Goal: Information Seeking & Learning: Learn about a topic

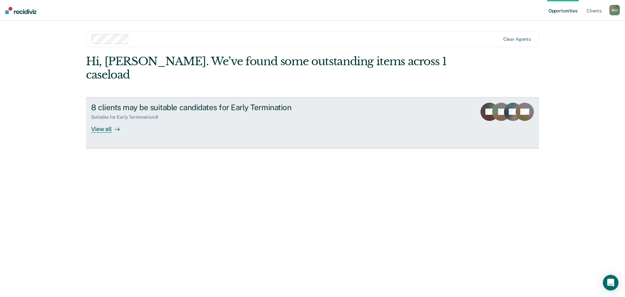
click at [107, 120] on div "View all" at bounding box center [109, 126] width 36 height 13
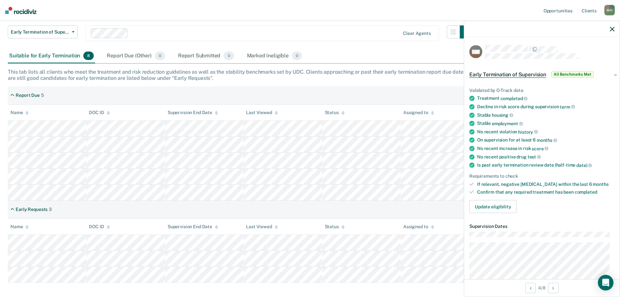
click at [611, 27] on icon "button" at bounding box center [612, 29] width 5 height 5
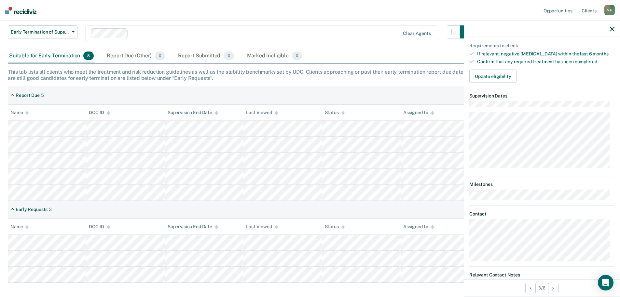
scroll to position [98, 0]
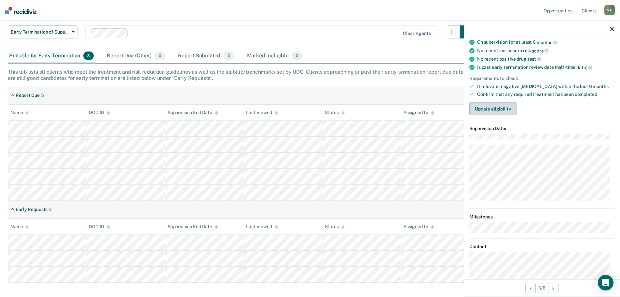
click at [503, 106] on button "Update eligibility" at bounding box center [493, 108] width 47 height 13
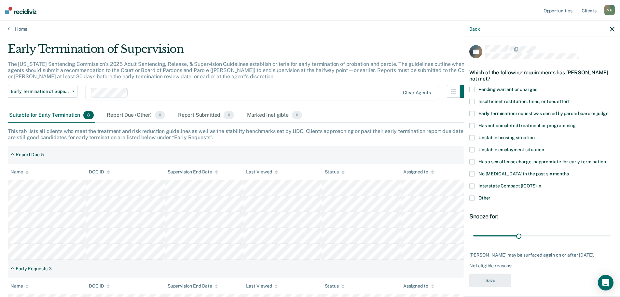
scroll to position [0, 0]
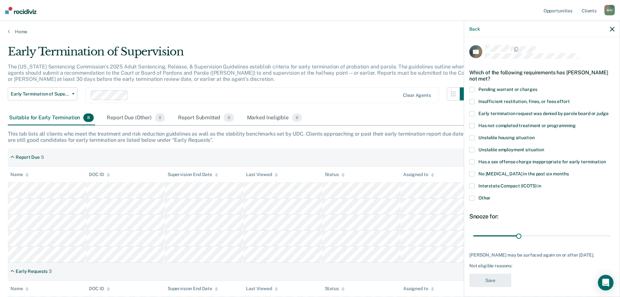
click at [613, 29] on icon "button" at bounding box center [612, 29] width 5 height 5
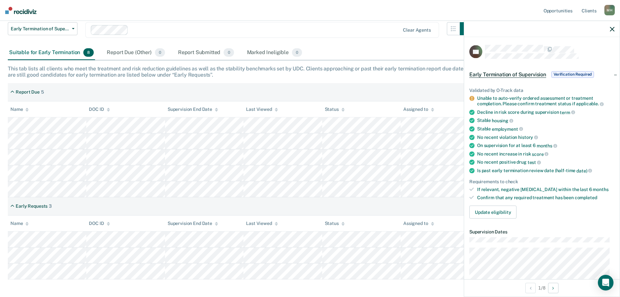
click at [472, 96] on icon at bounding box center [472, 98] width 5 height 5
click at [570, 74] on span "Verification Required" at bounding box center [573, 74] width 43 height 7
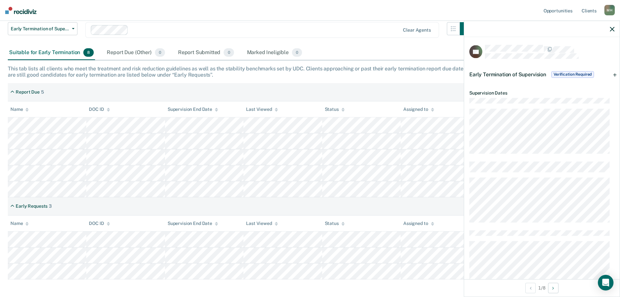
click at [570, 74] on span "Verification Required" at bounding box center [573, 74] width 43 height 7
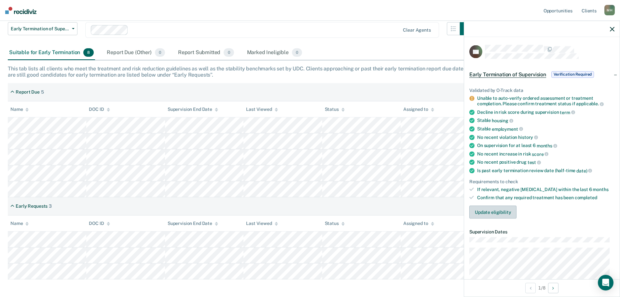
click at [498, 215] on button "Update eligibility" at bounding box center [493, 211] width 47 height 13
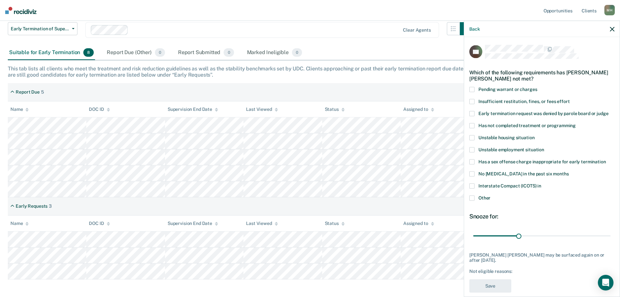
click at [473, 123] on span at bounding box center [472, 125] width 5 height 5
click at [576, 123] on input "Has not completed treatment or programming" at bounding box center [576, 123] width 0 height 0
click at [495, 285] on button "Save" at bounding box center [491, 285] width 42 height 13
